Goal: Find specific page/section

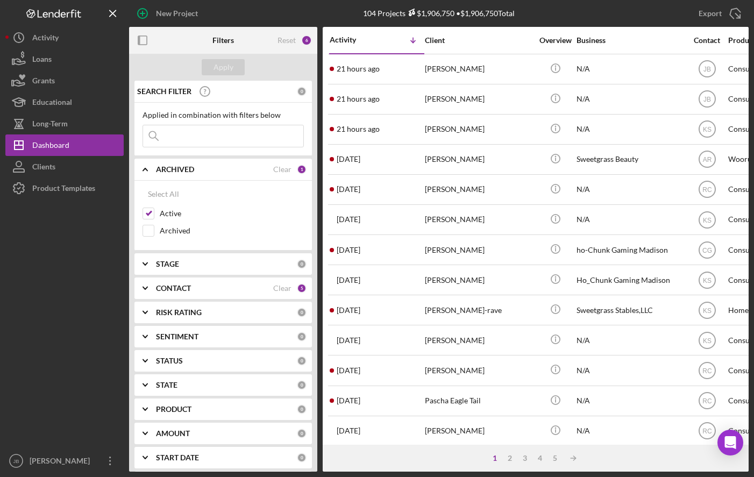
scroll to position [0, 165]
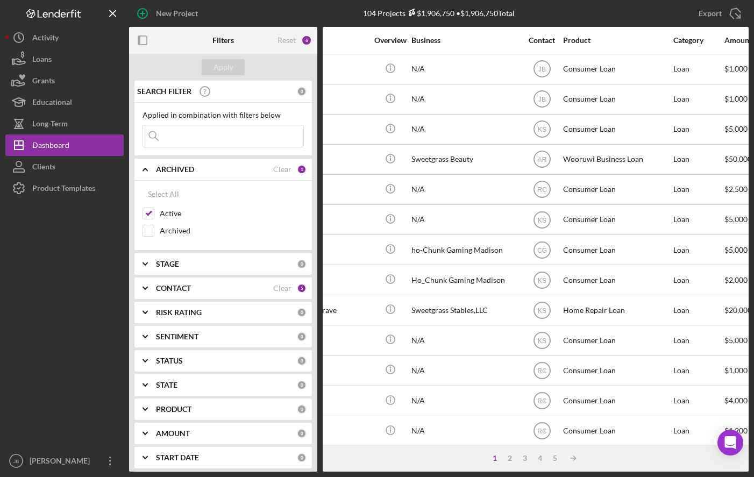
click at [221, 132] on input at bounding box center [223, 136] width 160 height 22
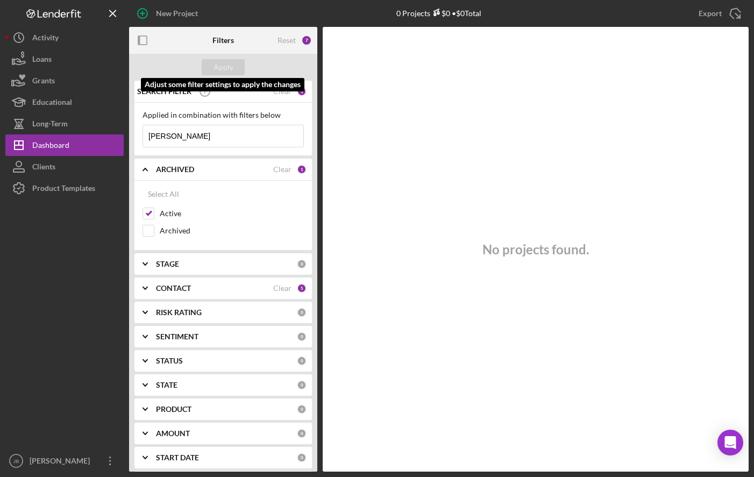
type input "[PERSON_NAME]"
click at [188, 134] on input "[PERSON_NAME]" at bounding box center [223, 136] width 160 height 22
click at [235, 143] on input "[PERSON_NAME]" at bounding box center [223, 136] width 160 height 22
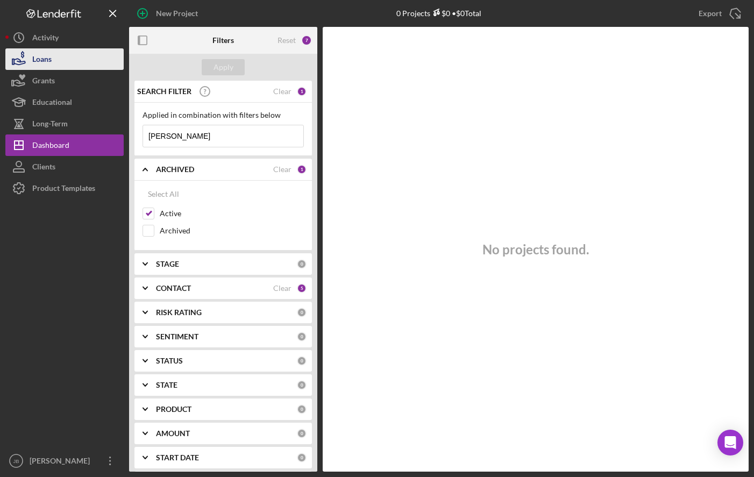
click at [88, 50] on button "Loans" at bounding box center [64, 59] width 118 height 22
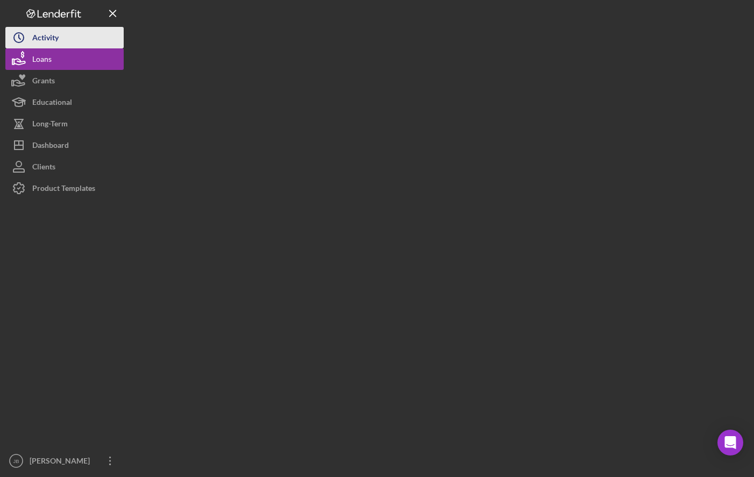
click at [89, 42] on button "Icon/History Activity" at bounding box center [64, 38] width 118 height 22
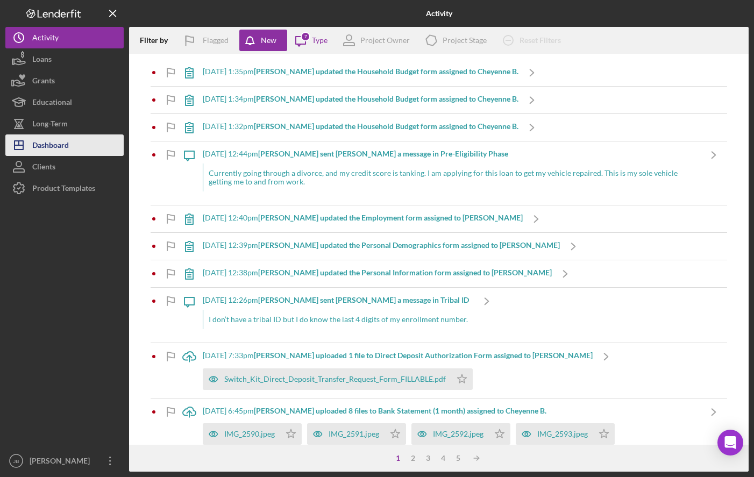
click at [81, 142] on button "Icon/Dashboard Dashboard" at bounding box center [64, 145] width 118 height 22
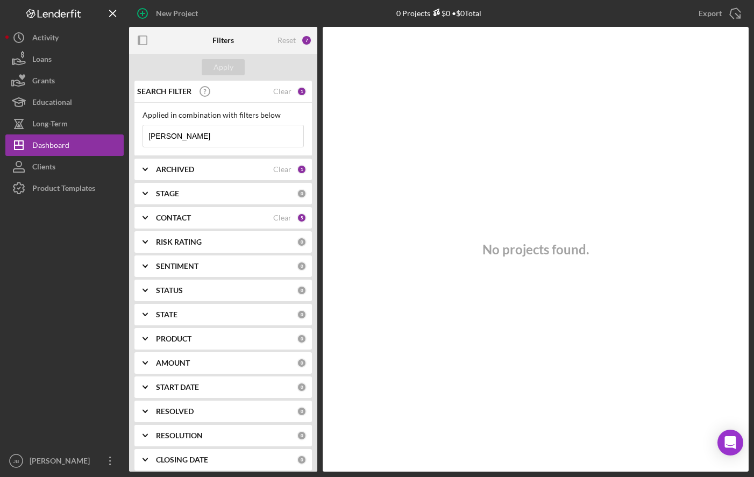
click at [178, 137] on input "[PERSON_NAME]" at bounding box center [223, 136] width 160 height 22
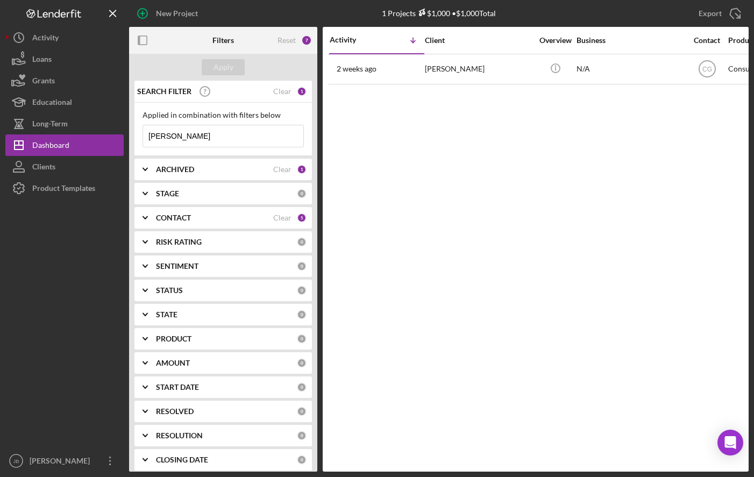
click at [205, 137] on input "[PERSON_NAME]" at bounding box center [223, 136] width 160 height 22
click at [189, 135] on input "[PERSON_NAME]" at bounding box center [223, 136] width 160 height 22
click at [168, 135] on input "[PERSON_NAME]" at bounding box center [223, 136] width 160 height 22
click at [217, 136] on input "[PERSON_NAME]" at bounding box center [223, 136] width 160 height 22
type input "[PERSON_NAME]"
